Goal: Task Accomplishment & Management: Use online tool/utility

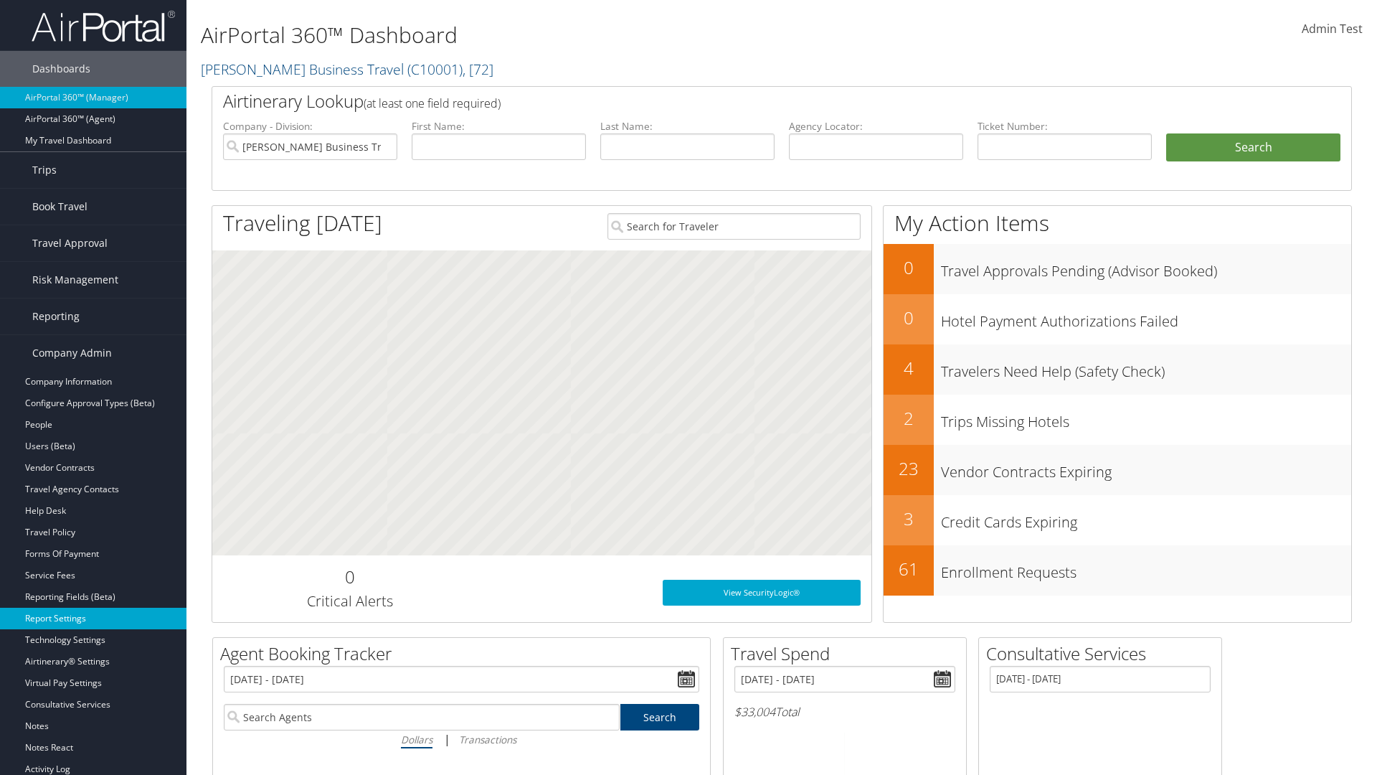
click at [93, 618] on link "Report Settings" at bounding box center [93, 619] width 187 height 22
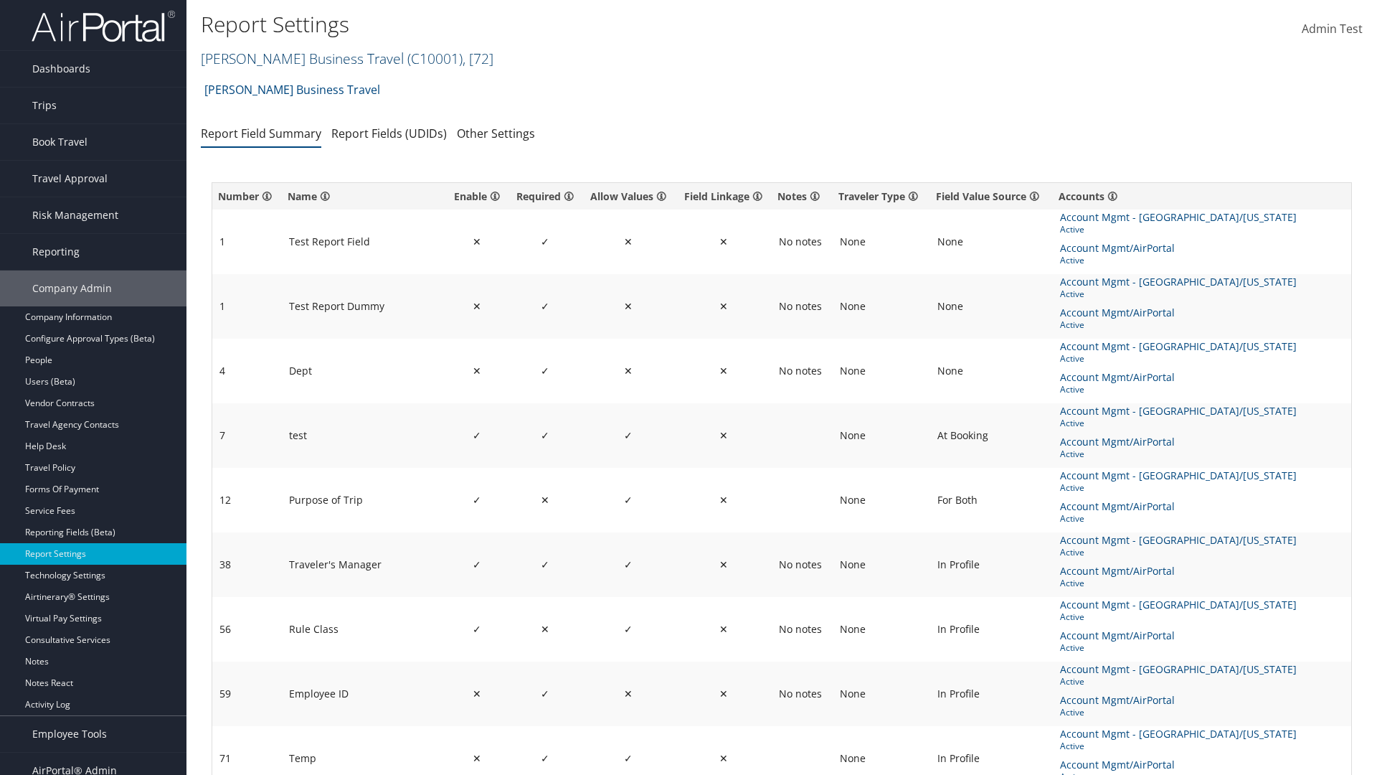
click at [296, 58] on link "[PERSON_NAME] Business Travel ( C10001 ) , [ 72 ]" at bounding box center [347, 58] width 293 height 19
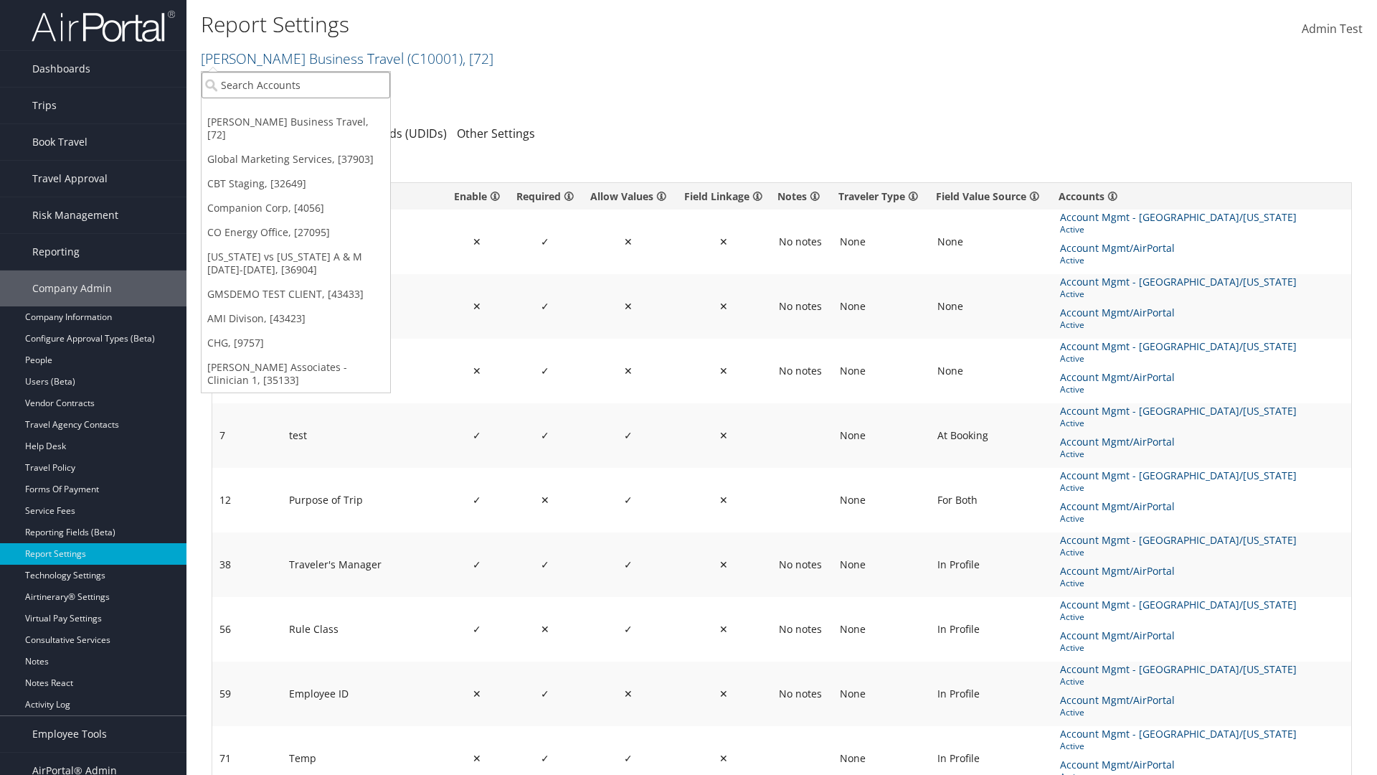
click at [296, 85] on input "search" at bounding box center [296, 85] width 189 height 27
type input "CBTSTG"
click at [296, 111] on div "CBT Staging (CBTSTG), [32649]" at bounding box center [296, 111] width 204 height 13
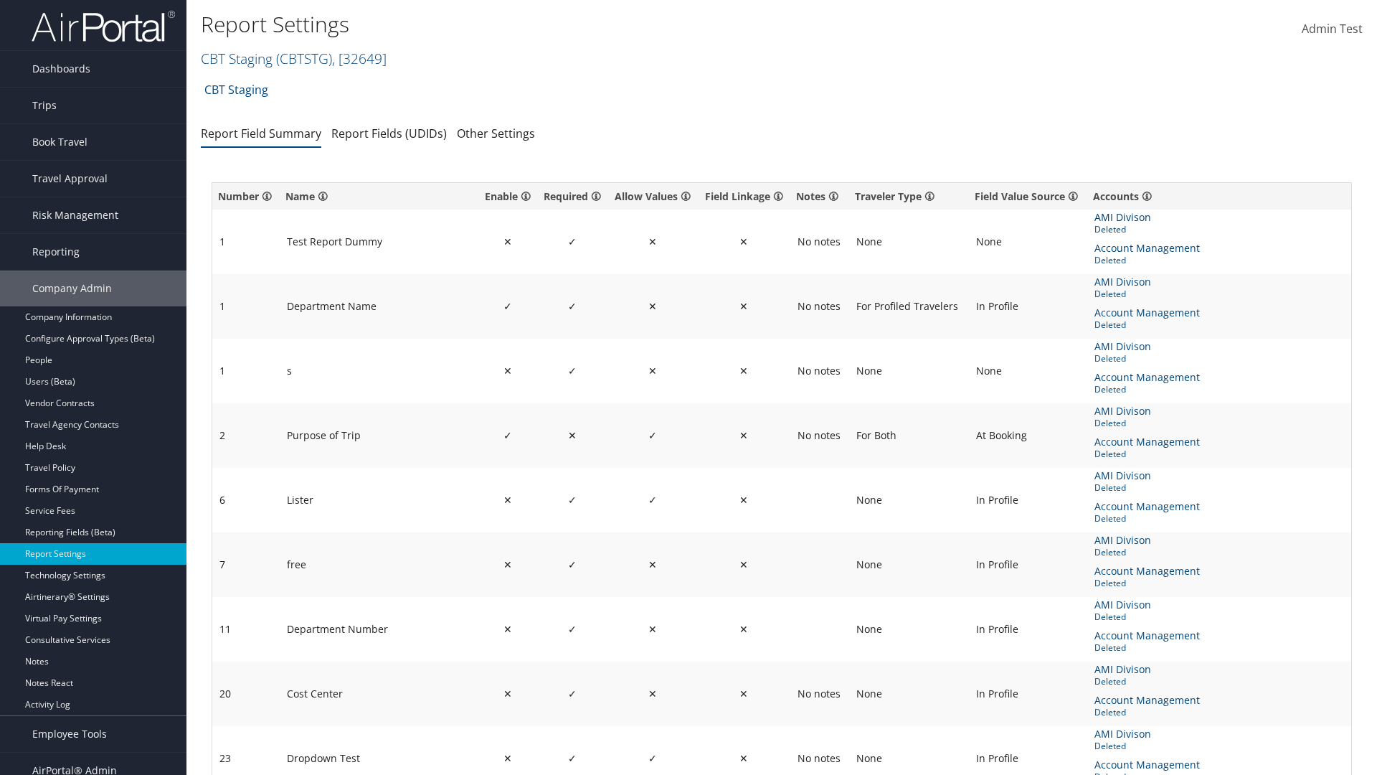
click at [1122, 217] on span "AMI Divison" at bounding box center [1125, 217] width 60 height 16
